Goal: Task Accomplishment & Management: Use online tool/utility

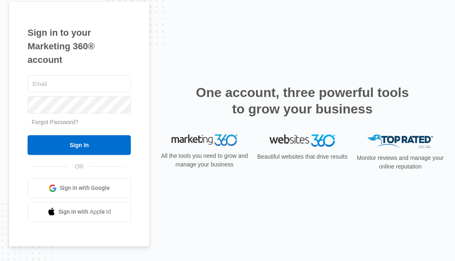
type input "olivia@biztv.com"
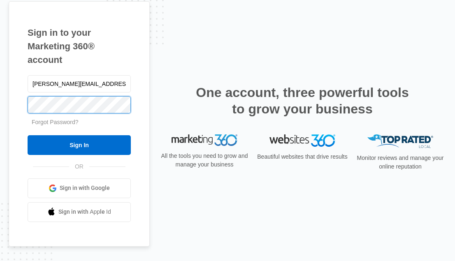
click at [79, 145] on input "Sign In" at bounding box center [79, 145] width 103 height 20
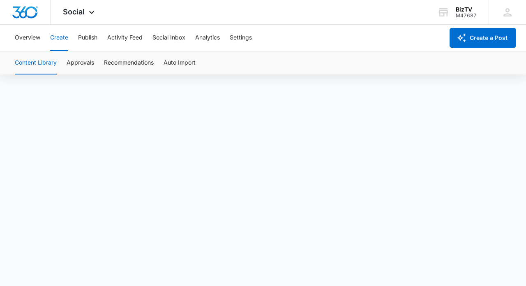
scroll to position [6, 0]
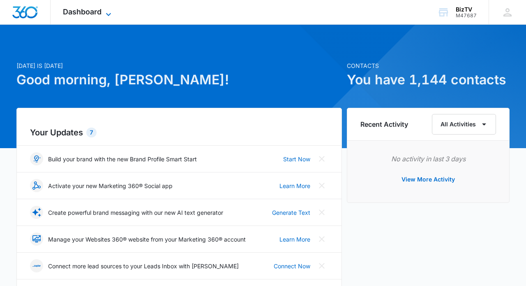
click at [109, 13] on icon at bounding box center [109, 14] width 10 height 10
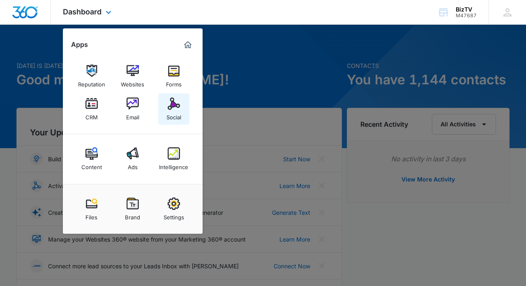
click at [168, 110] on div "Social" at bounding box center [173, 115] width 15 height 11
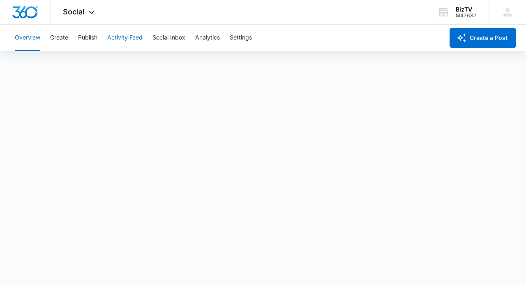
scroll to position [2, 0]
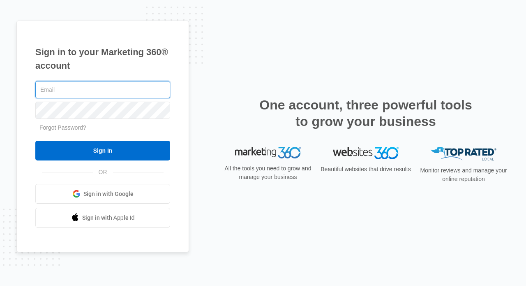
type input "[PERSON_NAME][EMAIL_ADDRESS][DOMAIN_NAME]"
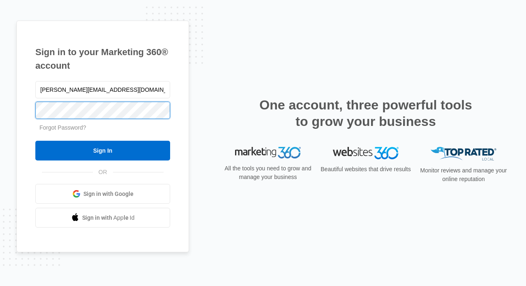
click at [103, 150] on input "Sign In" at bounding box center [102, 151] width 135 height 20
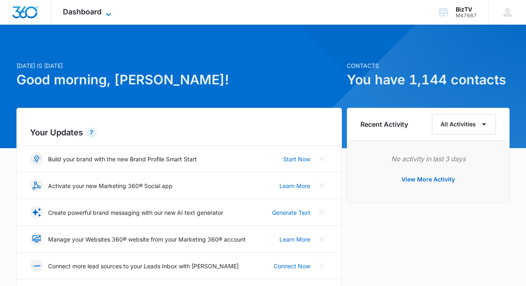
click at [106, 13] on icon at bounding box center [109, 14] width 10 height 10
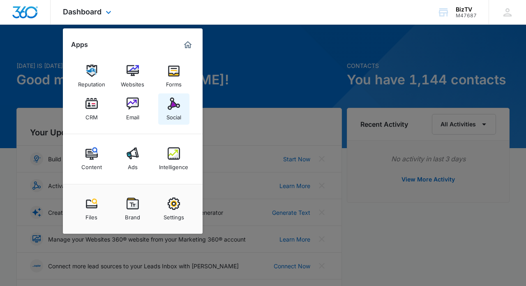
click at [175, 104] on img at bounding box center [174, 103] width 12 height 12
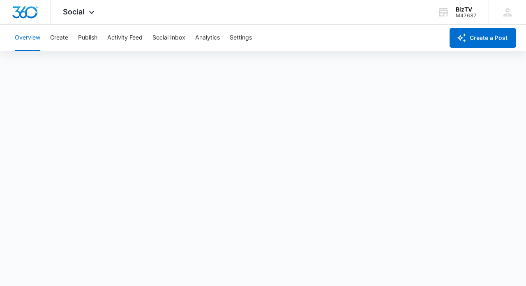
click at [320, 44] on div "Overview Create Publish Activity Feed Social Inbox Analytics Settings" at bounding box center [227, 38] width 434 height 26
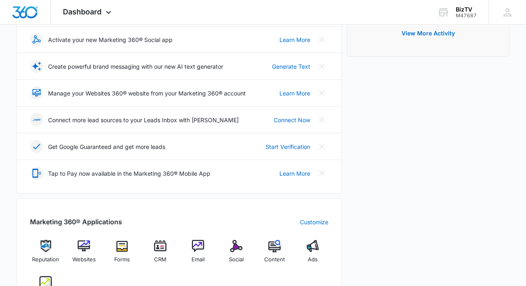
scroll to position [210, 0]
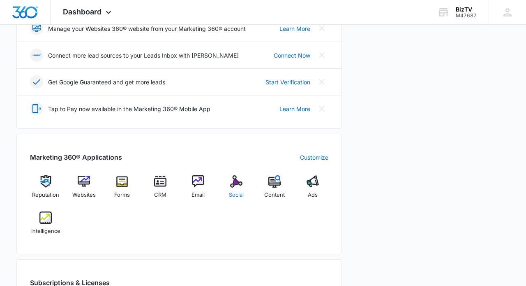
click at [241, 184] on img at bounding box center [236, 181] width 12 height 12
